Goal: Check status: Check status

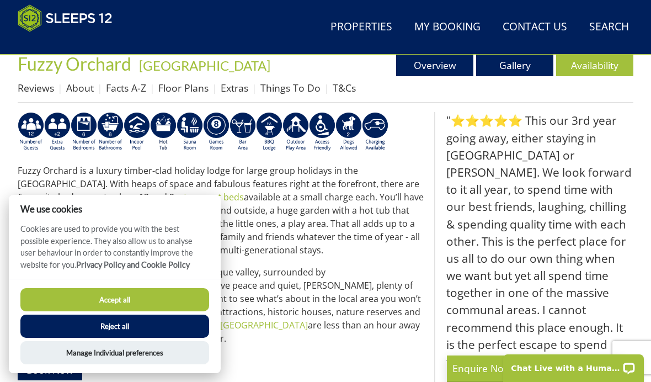
scroll to position [413, 0]
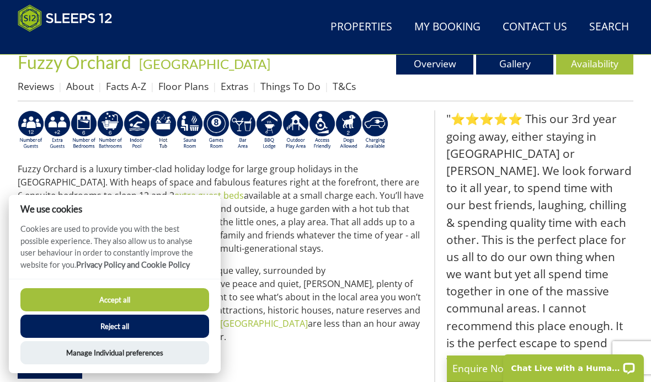
click at [130, 311] on button "Accept all" at bounding box center [114, 299] width 189 height 23
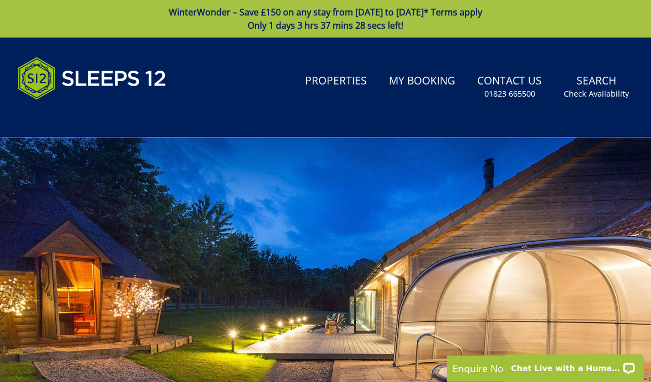
click at [431, 81] on link "My Booking" at bounding box center [421, 81] width 75 height 25
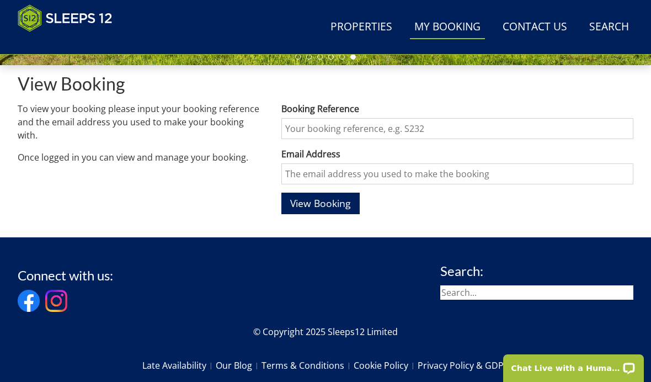
scroll to position [378, 0]
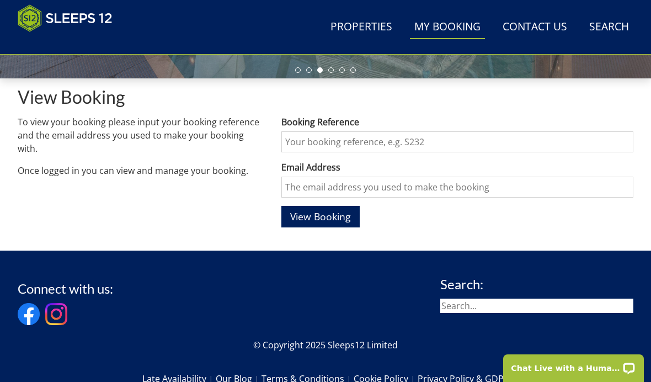
click at [347, 135] on input "Booking Reference" at bounding box center [457, 141] width 352 height 21
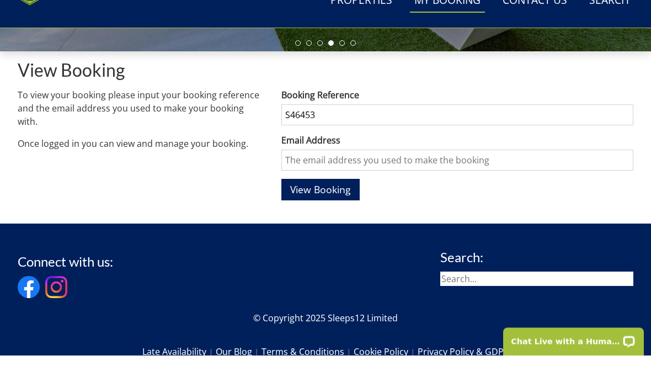
type input "S46453"
click at [382, 176] on input "Email Address" at bounding box center [457, 186] width 352 height 21
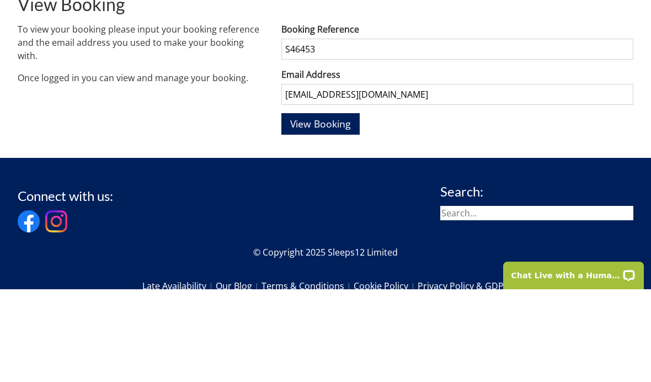
type input "jamesandjuliecameron@hotmail.co.uk"
click at [332, 210] on span "View Booking" at bounding box center [320, 216] width 61 height 13
